Goal: Information Seeking & Learning: Understand process/instructions

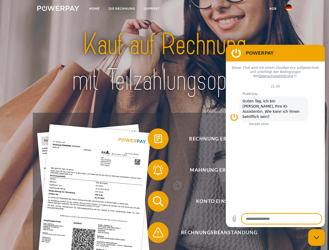
click at [58, 9] on img at bounding box center [58, 8] width 42 height 5
click at [288, 9] on img at bounding box center [288, 7] width 6 height 6
click at [273, 9] on link "agb" at bounding box center [273, 8] width 16 height 9
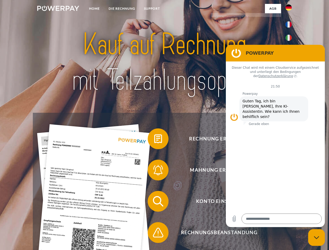
click at [154, 140] on span at bounding box center [150, 139] width 26 height 26
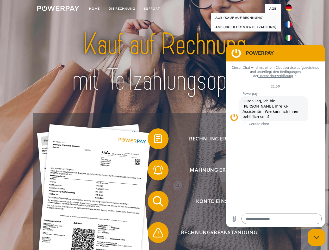
click at [154, 171] on div "Rechnung erhalten? Mahnung erhalten? Konto einsehen" at bounding box center [164, 217] width 263 height 208
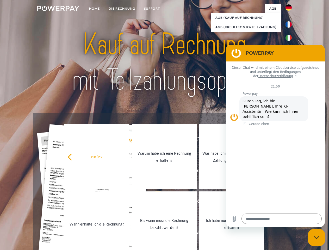
click at [154, 202] on link "Bis wann muss die Rechnung bezahlt werden?" at bounding box center [164, 223] width 65 height 65
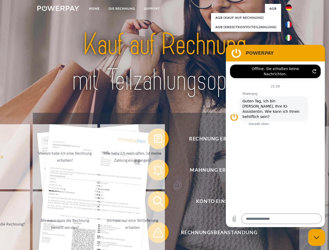
click at [154, 233] on span at bounding box center [150, 232] width 26 height 26
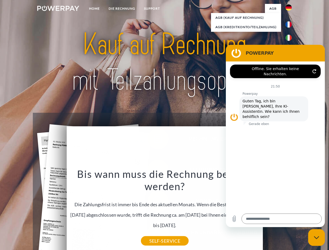
click at [316, 237] on icon "Messaging-Fenster schließen" at bounding box center [316, 237] width 5 height 3
type textarea "*"
